Goal: Find specific page/section: Find specific page/section

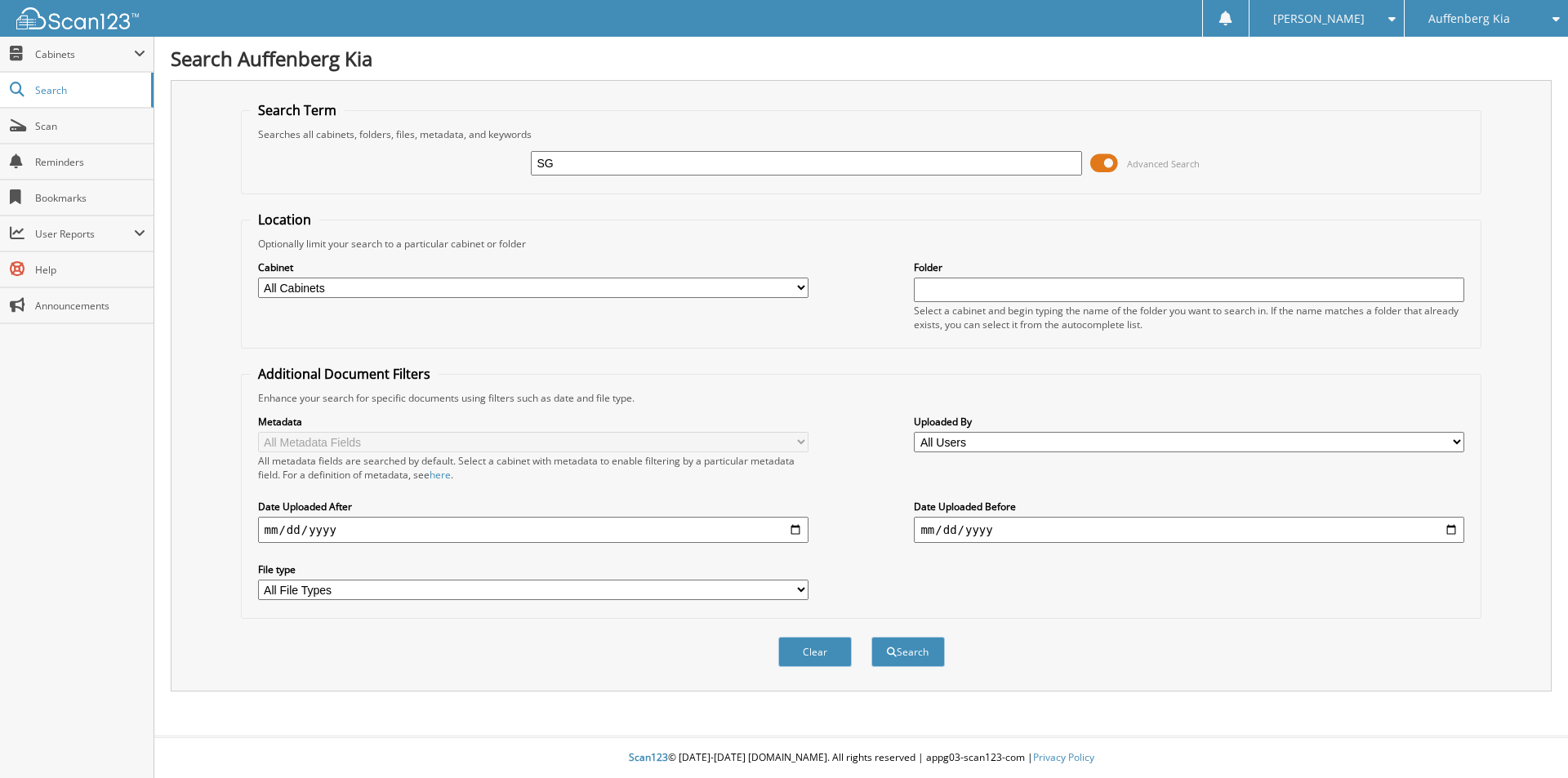
type input "S"
type input "TG409067"
click at [871, 637] on button "Search" at bounding box center [908, 652] width 74 height 30
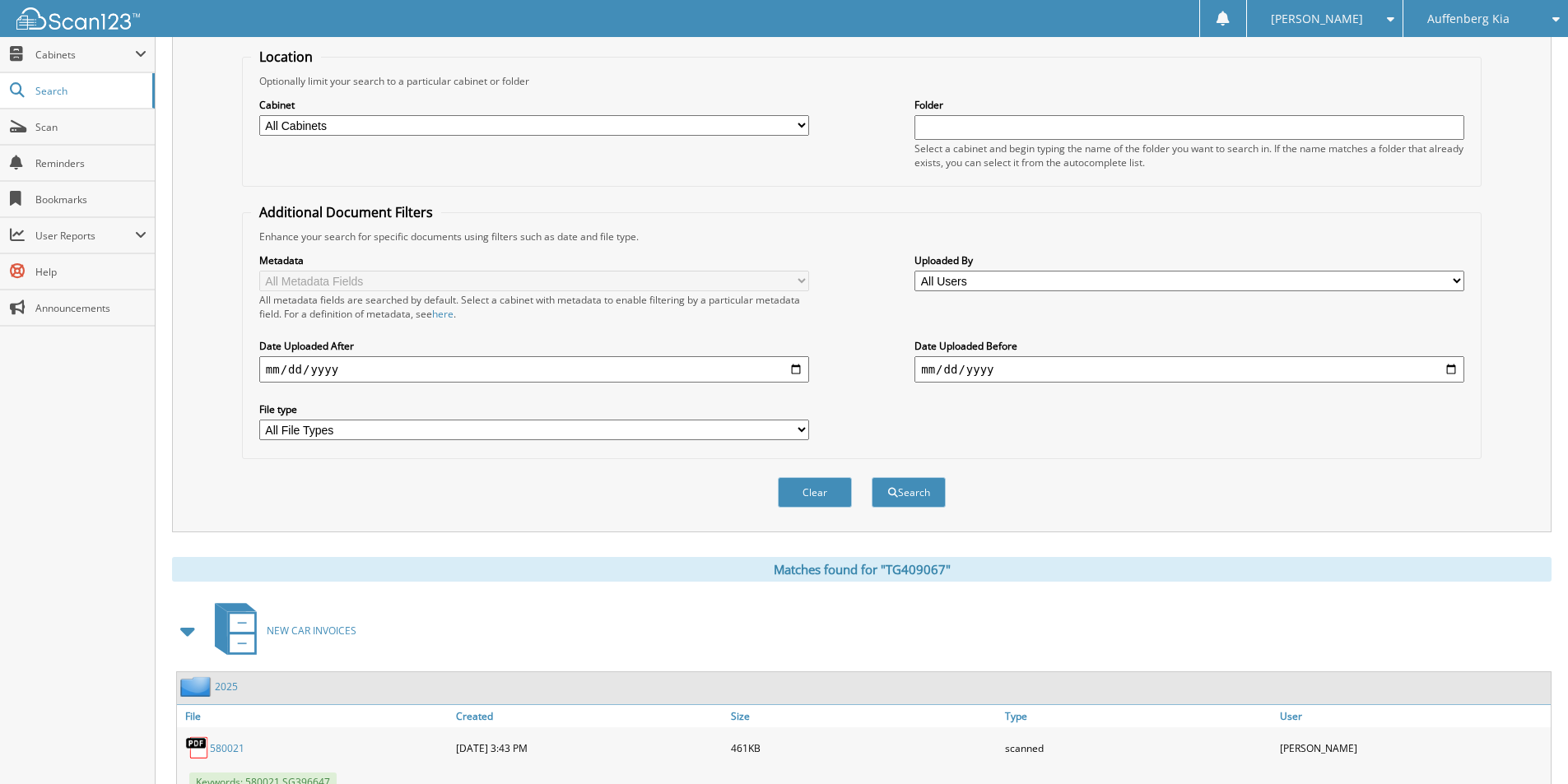
scroll to position [255, 0]
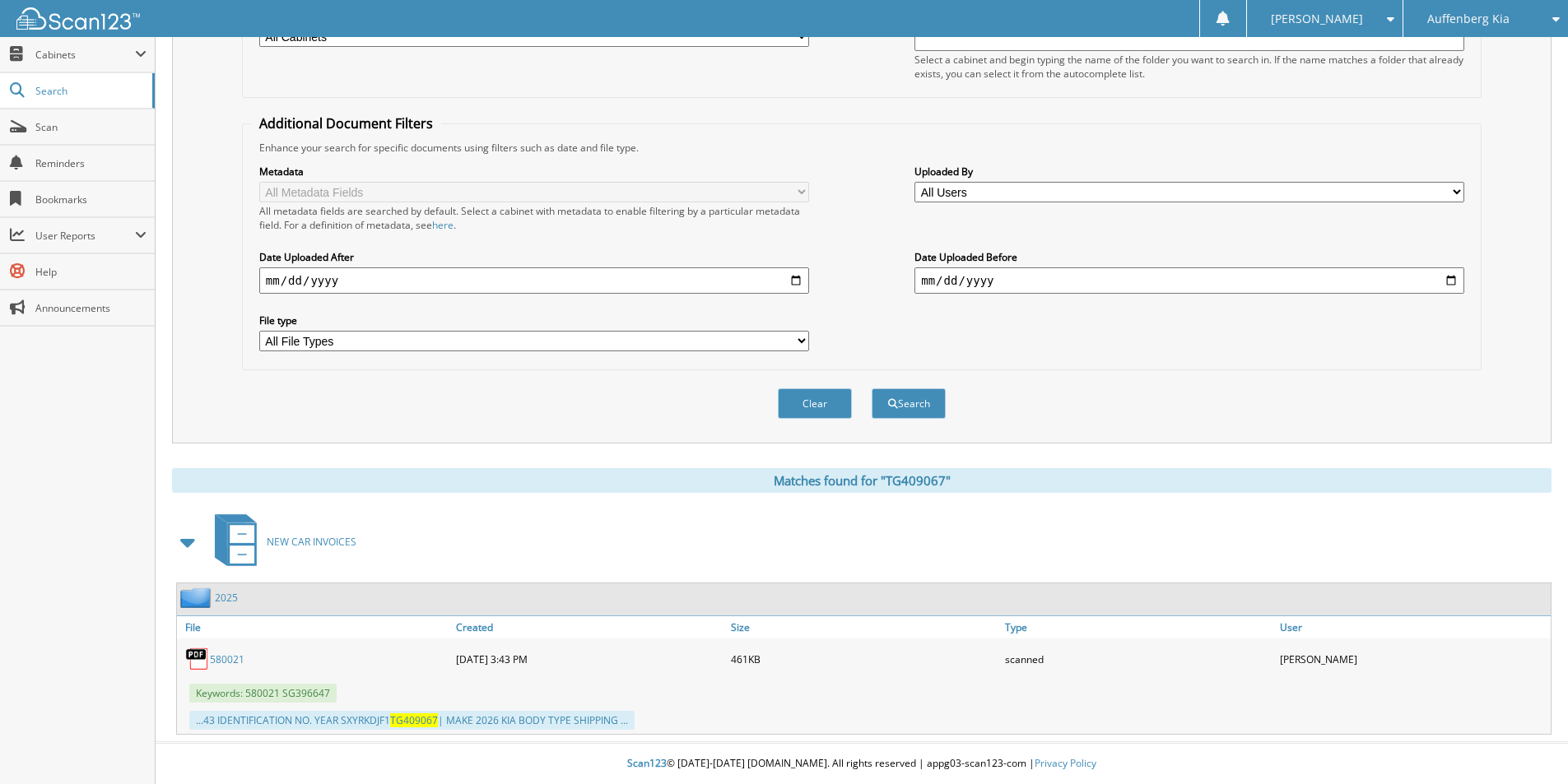
click at [217, 655] on link "580021" at bounding box center [227, 659] width 35 height 14
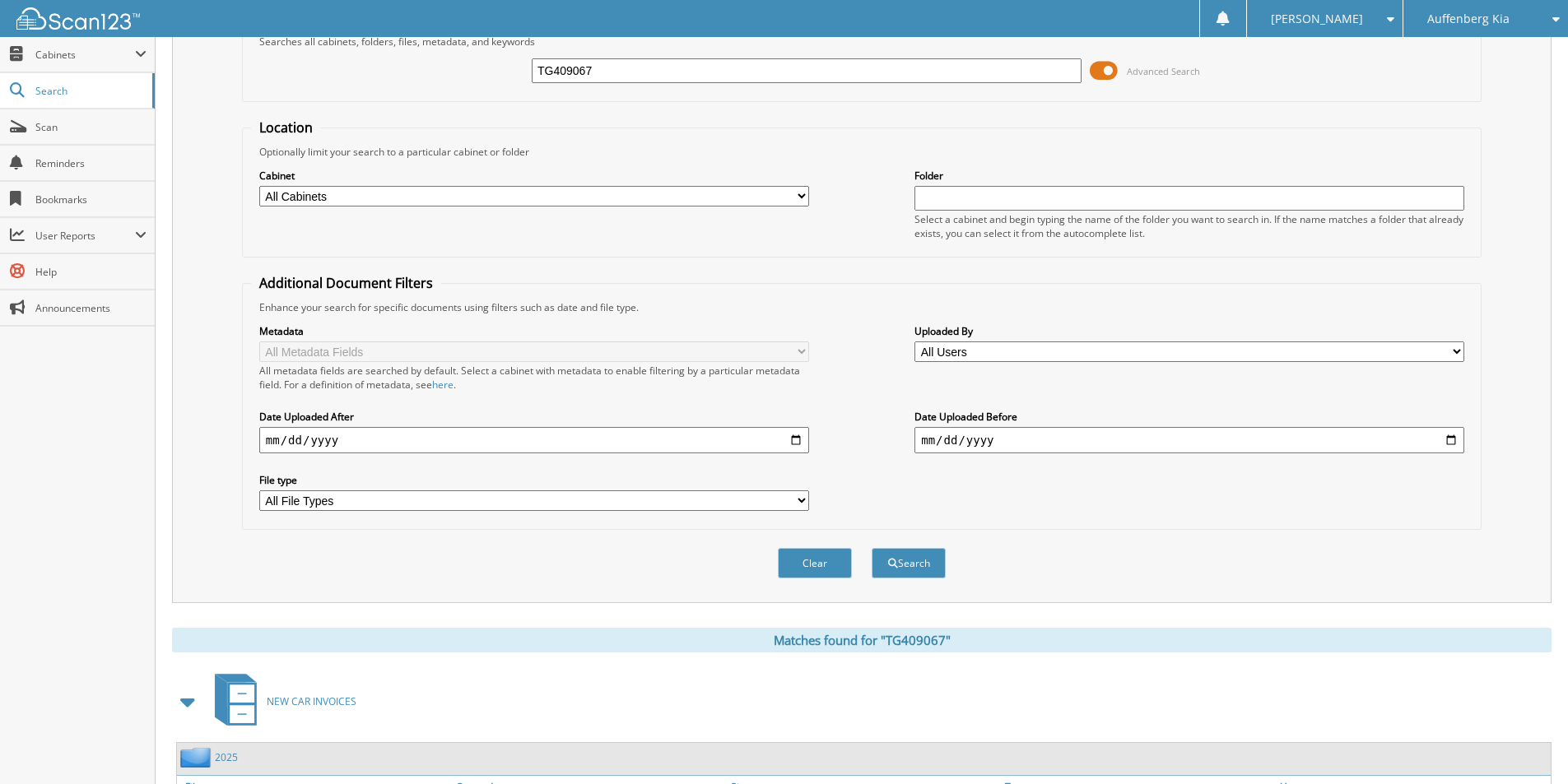
scroll to position [0, 0]
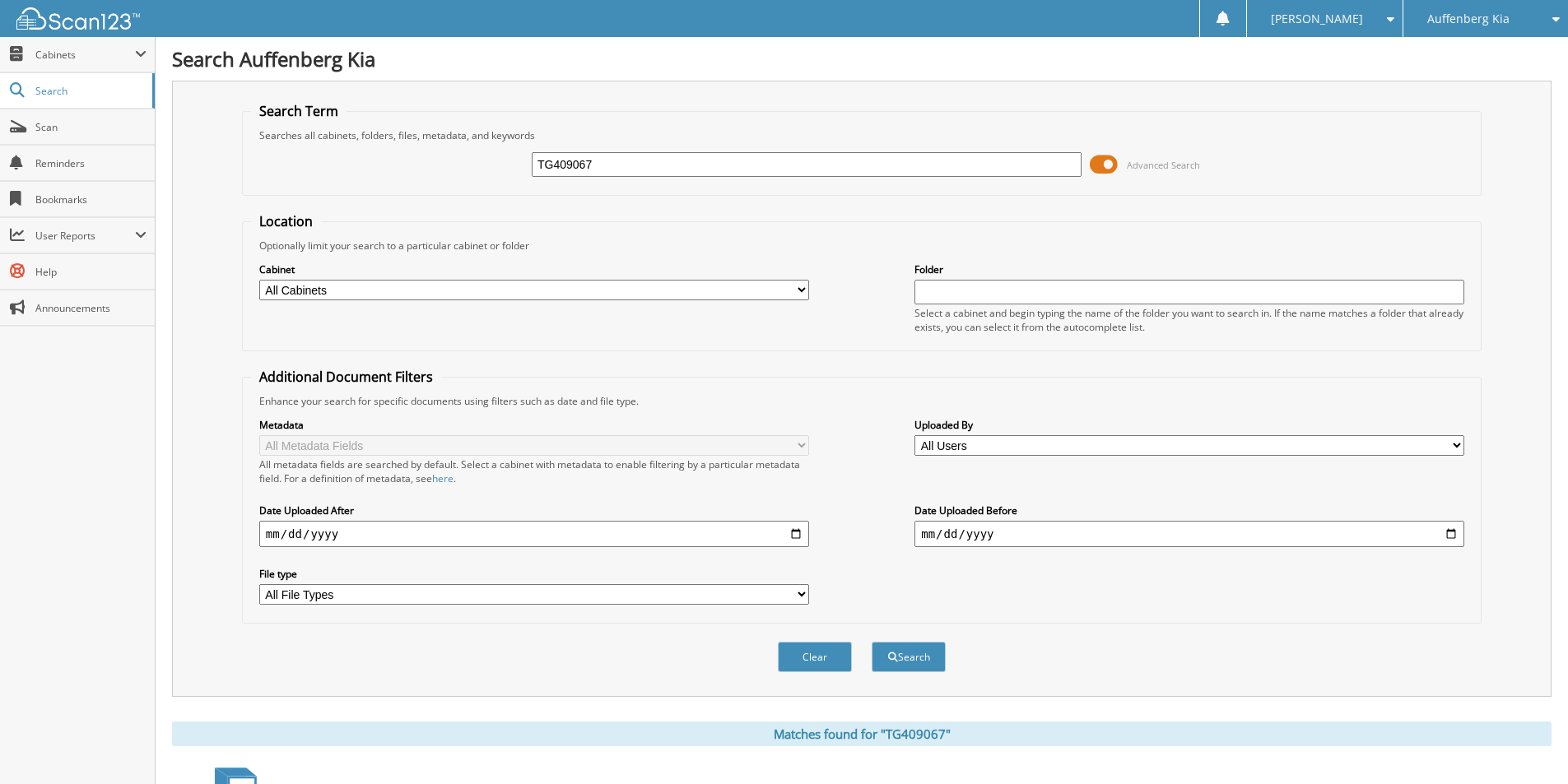
click at [621, 162] on input "TG409067" at bounding box center [806, 164] width 550 height 25
type input "SG396647"
click at [872, 642] on button "Search" at bounding box center [909, 657] width 74 height 30
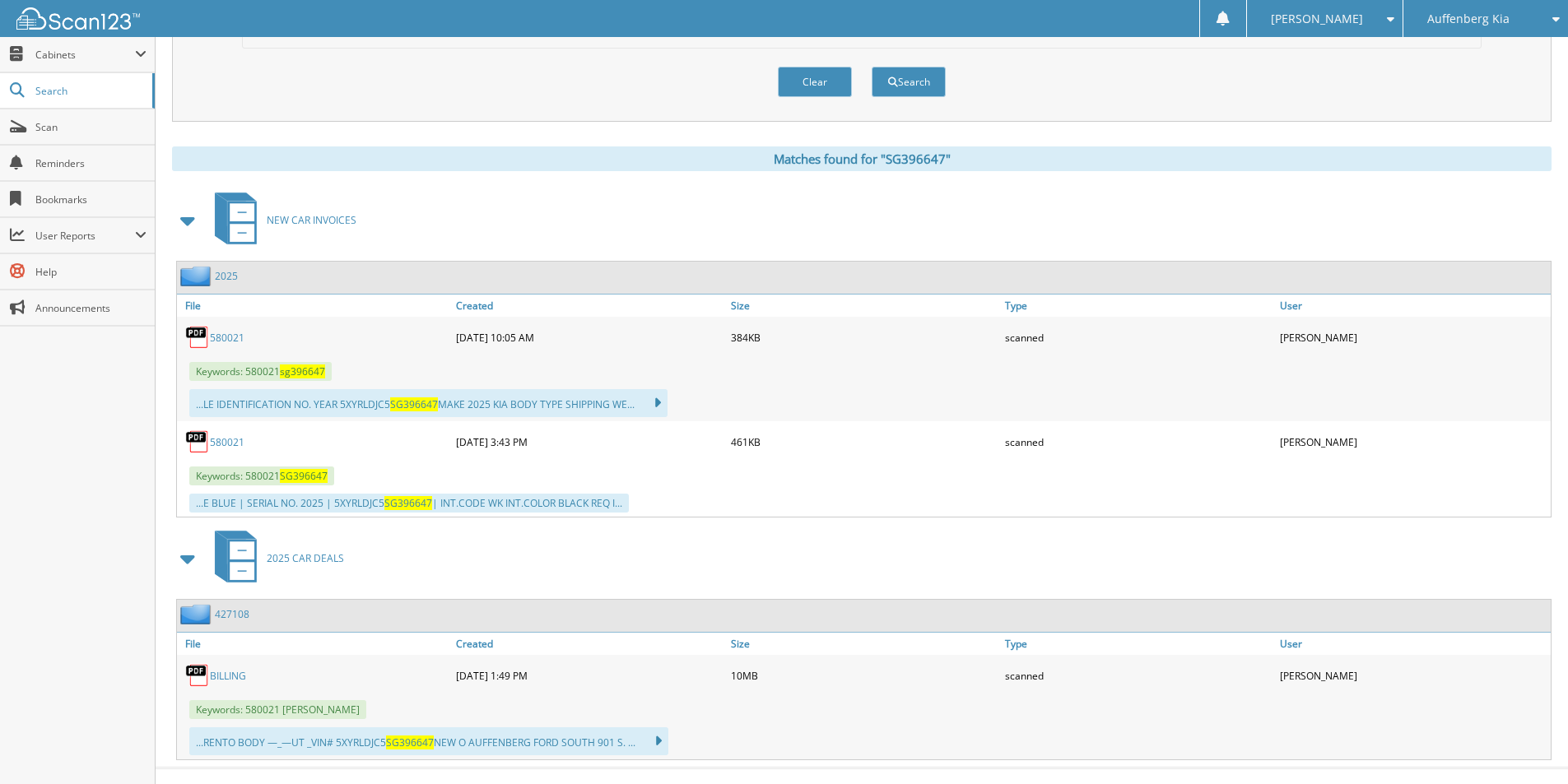
scroll to position [576, 0]
click at [237, 439] on link "580021" at bounding box center [227, 441] width 35 height 14
click at [218, 332] on link "580021" at bounding box center [227, 337] width 35 height 14
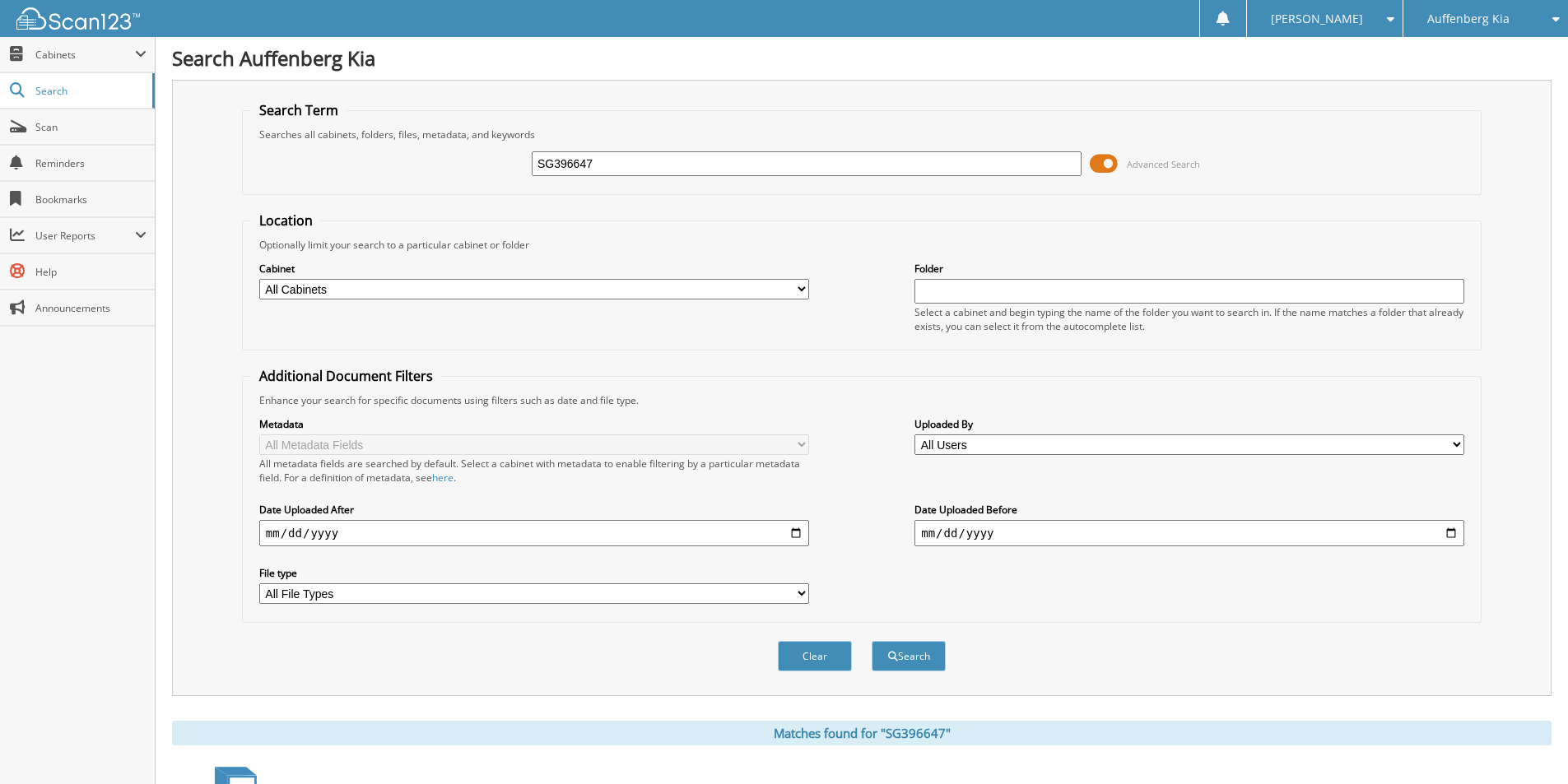
scroll to position [0, 0]
